Goal: Check status: Check status

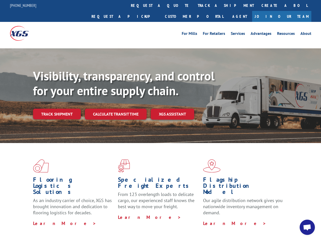
click at [160, 120] on div "Visibility, transparency, and control for your entire supply chain. Track shipm…" at bounding box center [177, 104] width 288 height 71
click at [194, 5] on link "track a shipment" at bounding box center [226, 5] width 64 height 11
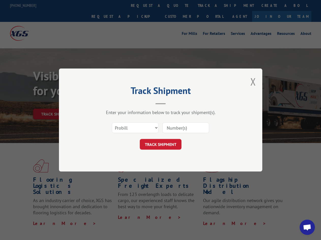
click at [177, 5] on div "Track Shipment Enter your information below to track your shipment(s). Select c…" at bounding box center [160, 120] width 321 height 240
click at [209, 5] on div "Track Shipment Enter your information below to track your shipment(s). Select c…" at bounding box center [160, 120] width 321 height 240
click at [57, 103] on div "Track Shipment Enter your information below to track your shipment(s). Select c…" at bounding box center [160, 120] width 321 height 240
click at [115, 103] on header "Track Shipment" at bounding box center [160, 95] width 152 height 17
click at [172, 103] on header "Track Shipment" at bounding box center [160, 95] width 152 height 17
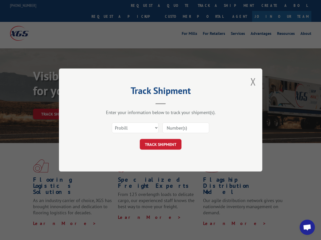
scroll to position [161, 0]
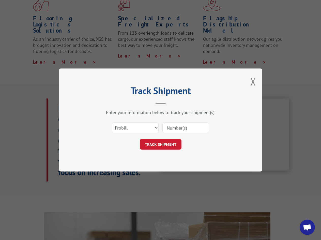
click at [307, 227] on span "Open chat" at bounding box center [307, 227] width 8 height 7
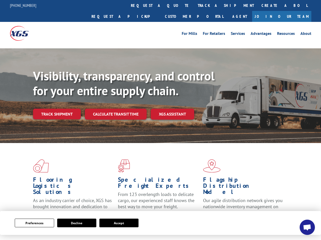
click at [160, 120] on div "Visibility, transparency, and control for your entire supply chain. Track shipm…" at bounding box center [177, 104] width 288 height 71
click at [34, 223] on button "Preferences" at bounding box center [34, 222] width 39 height 9
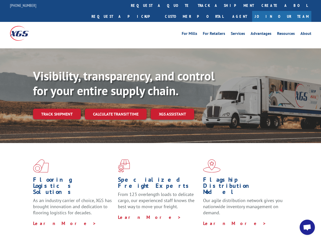
click at [77, 223] on div "Flooring Logistics Solutions As an industry carrier of choice, XGS has brought …" at bounding box center [160, 194] width 321 height 102
click at [119, 223] on div "Flooring Logistics Solutions As an industry carrier of choice, XGS has brought …" at bounding box center [160, 194] width 321 height 102
click at [160, 120] on div "Visibility, transparency, and control for your entire supply chain. Track shipm…" at bounding box center [177, 104] width 288 height 71
click at [194, 5] on link "track a shipment" at bounding box center [226, 5] width 64 height 11
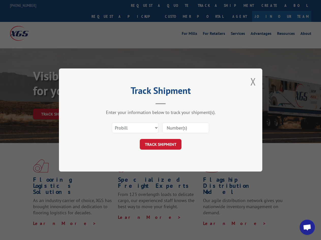
click at [177, 5] on div "Track Shipment Enter your information below to track your shipment(s). Select c…" at bounding box center [160, 120] width 321 height 240
click at [209, 5] on div "Track Shipment Enter your information below to track your shipment(s). Select c…" at bounding box center [160, 120] width 321 height 240
click at [57, 103] on div "Track Shipment Enter your information below to track your shipment(s). Select c…" at bounding box center [160, 120] width 321 height 240
click at [115, 103] on header "Track Shipment" at bounding box center [160, 95] width 152 height 17
